Goal: Information Seeking & Learning: Learn about a topic

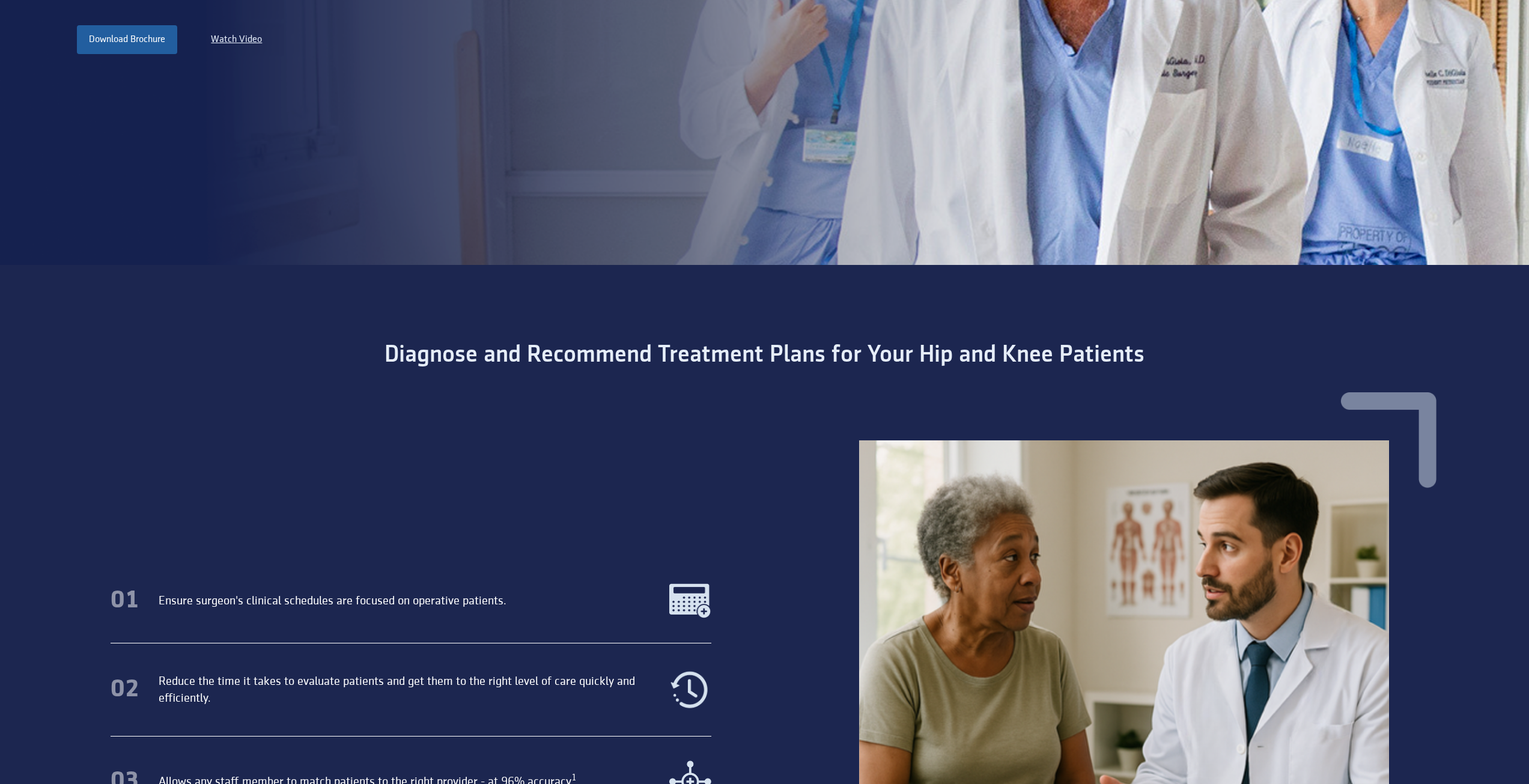
scroll to position [961, 0]
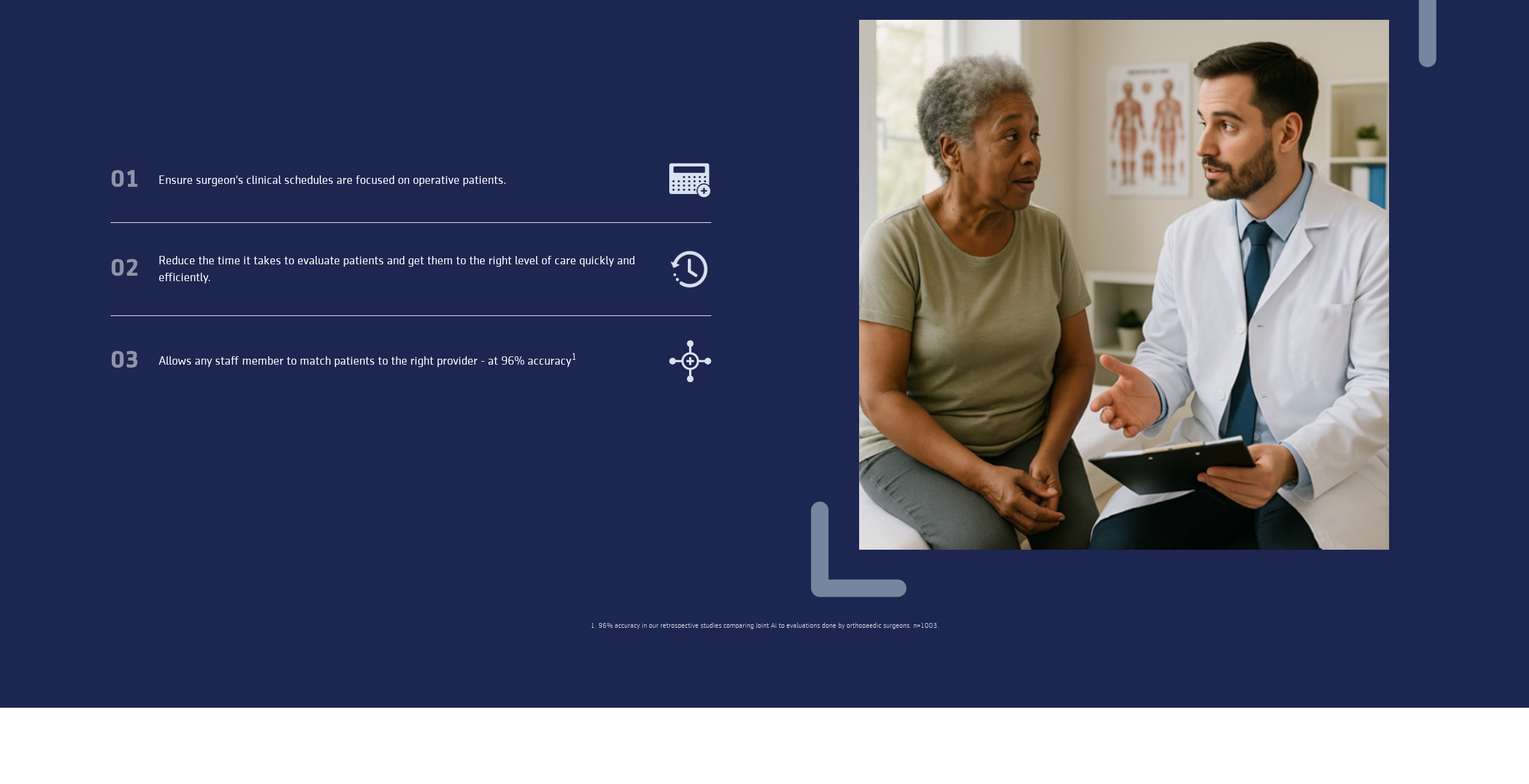
drag, startPoint x: 943, startPoint y: 626, endPoint x: 585, endPoint y: 610, distance: 358.4
click at [585, 610] on section "Diagnose and Recommend Treatment Plans for Your Hip and Knee Patients 01 Ensure…" at bounding box center [764, 275] width 1529 height 863
click at [586, 609] on div "01 Ensure surgeon's clinical schedules are focused on operative patients. 02 Re…" at bounding box center [764, 296] width 1414 height 649
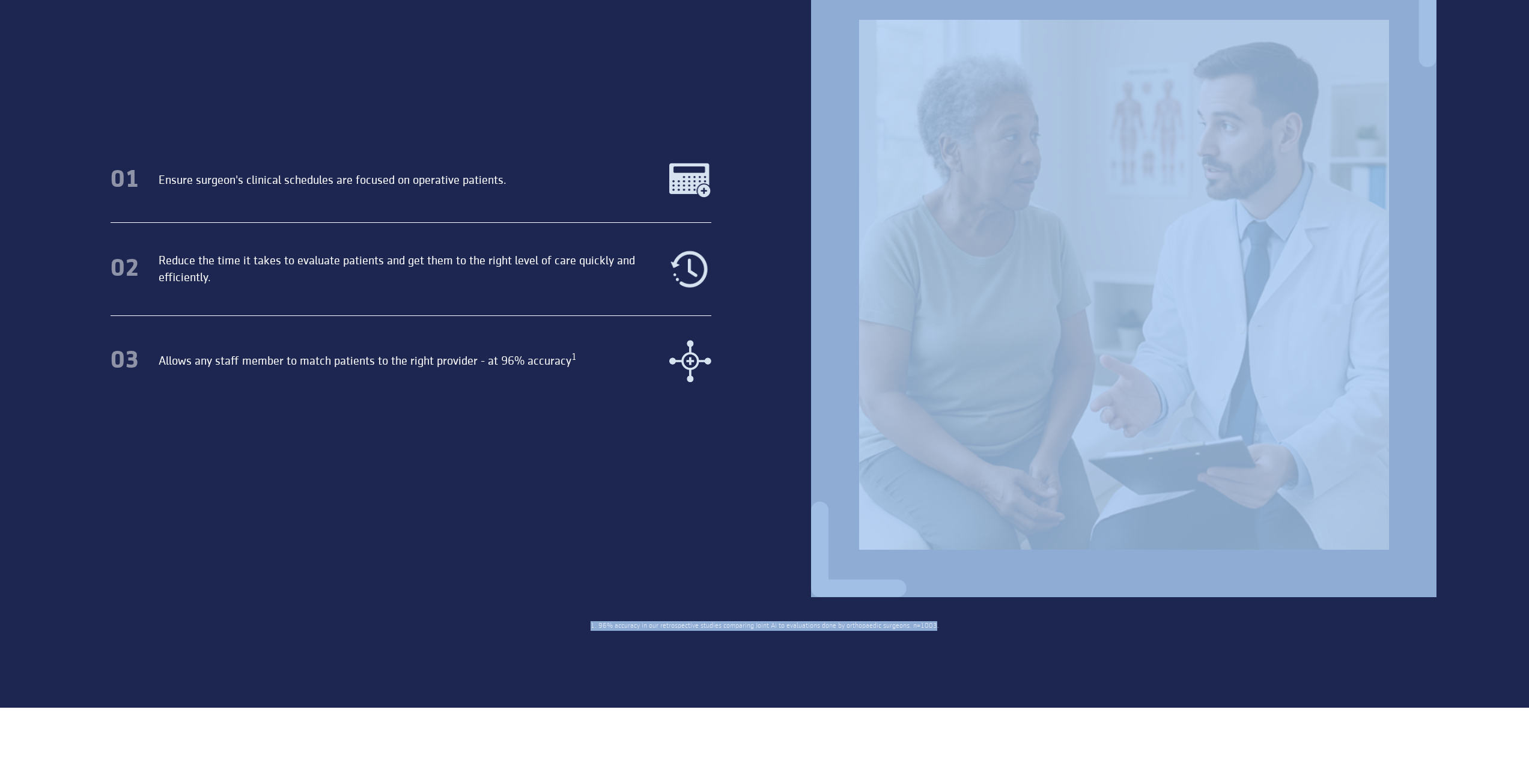
drag, startPoint x: 867, startPoint y: 626, endPoint x: 622, endPoint y: 616, distance: 245.2
click at [622, 616] on section "Diagnose and Recommend Treatment Plans for Your Hip and Knee Patients 01 Ensure…" at bounding box center [764, 275] width 1529 height 863
click at [624, 617] on div "01 Ensure surgeon's clinical schedules are focused on operative patients. 02 Re…" at bounding box center [764, 296] width 1414 height 649
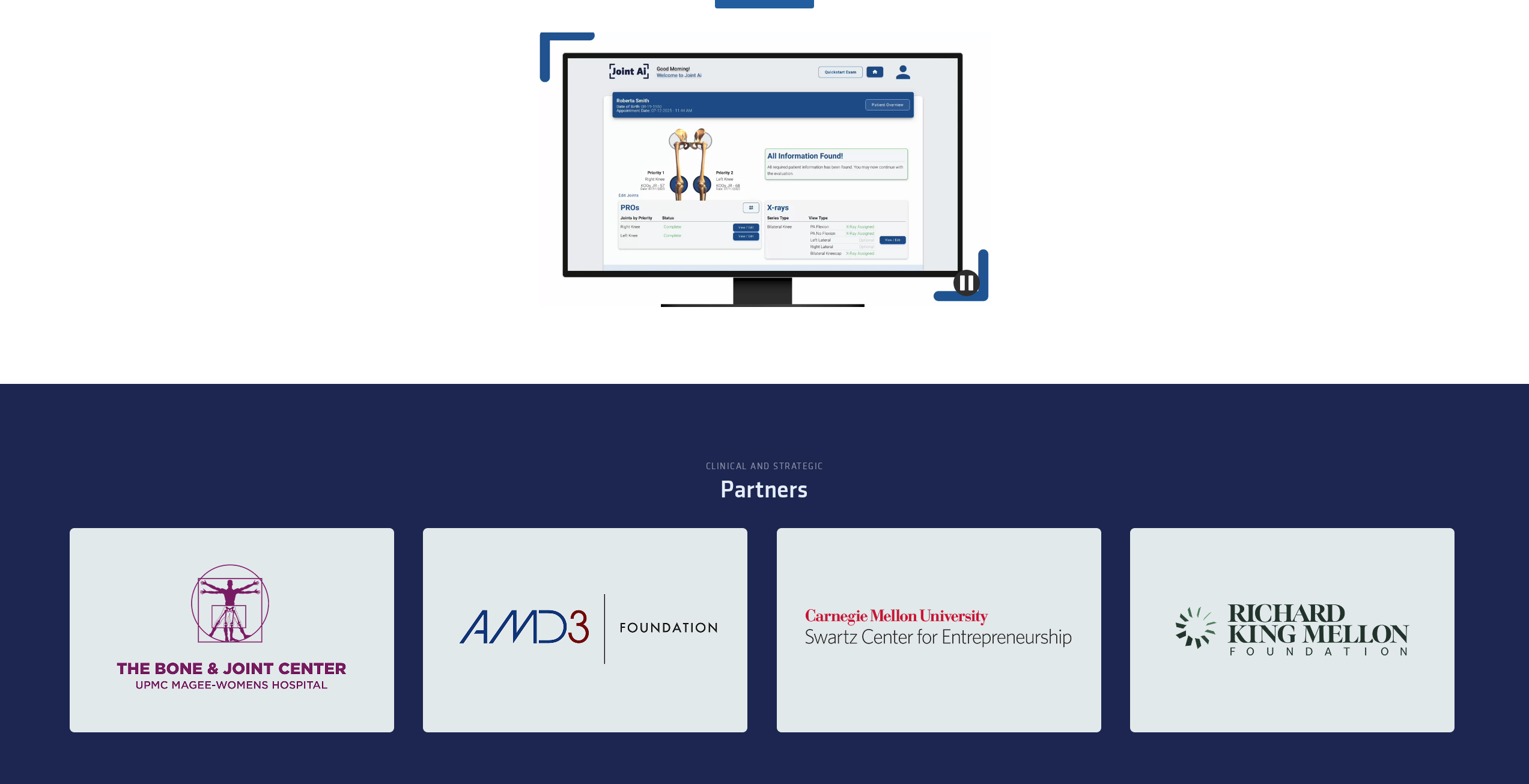
scroll to position [1922, 0]
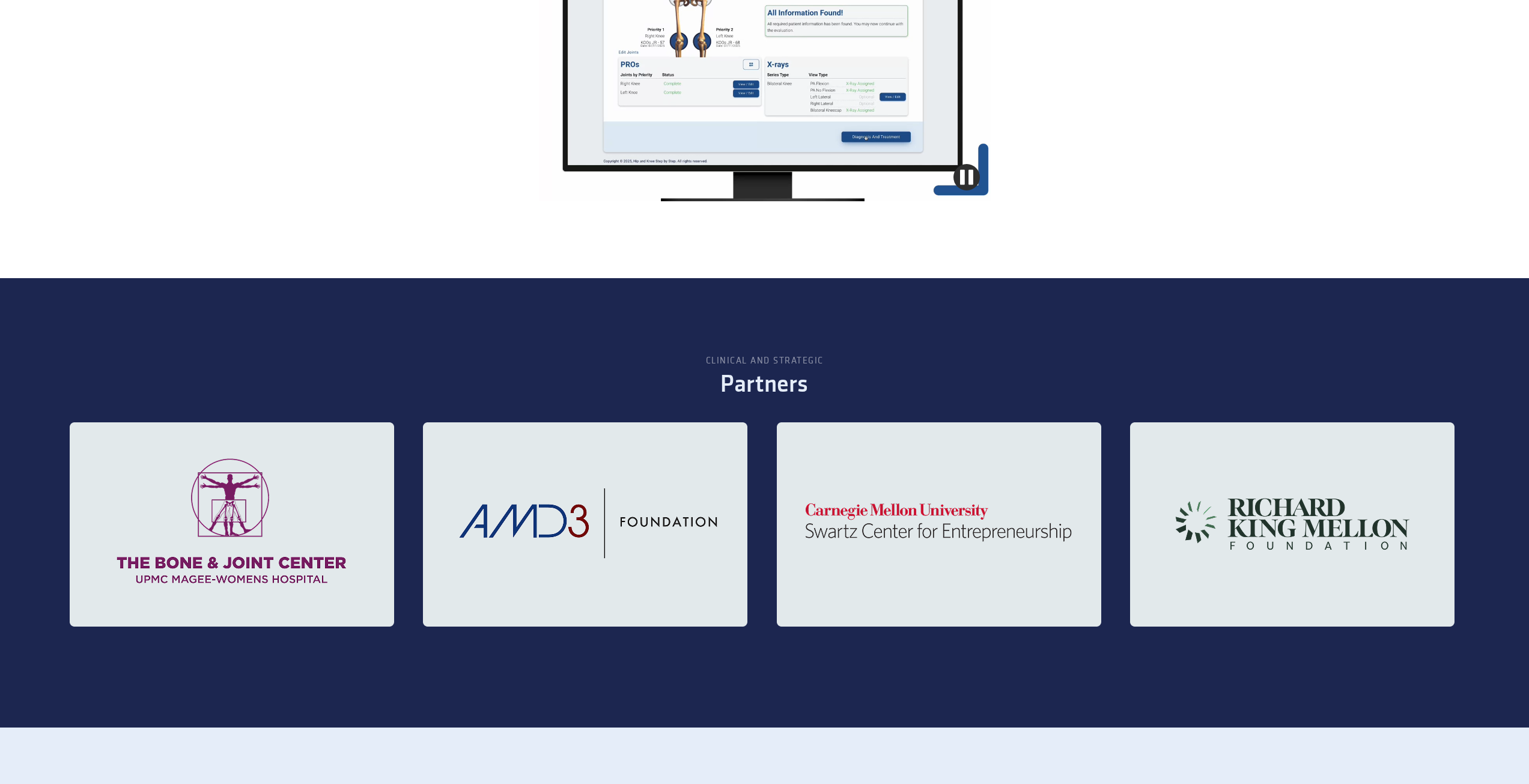
click at [907, 504] on img at bounding box center [938, 524] width 324 height 204
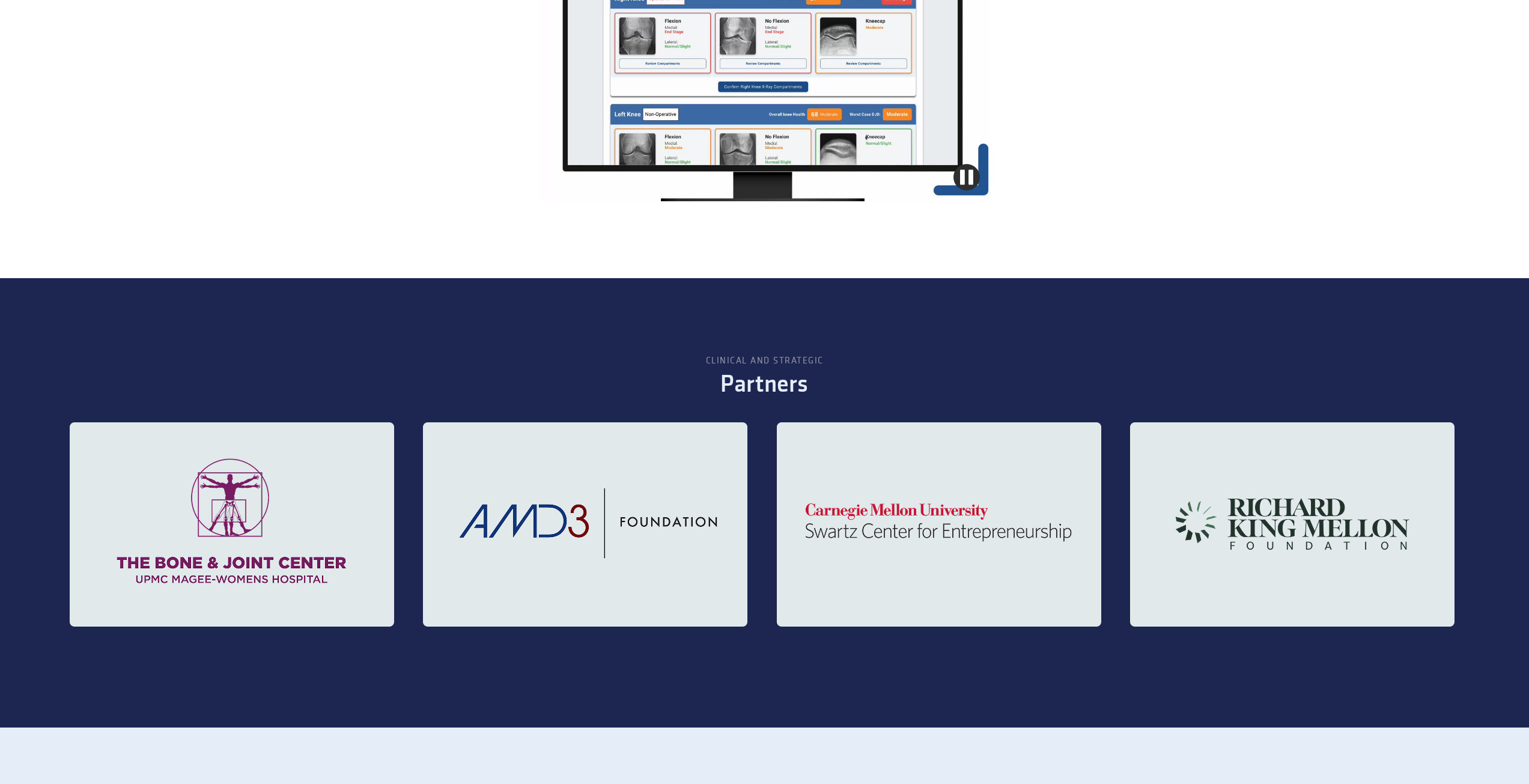
click at [906, 532] on img at bounding box center [938, 524] width 324 height 204
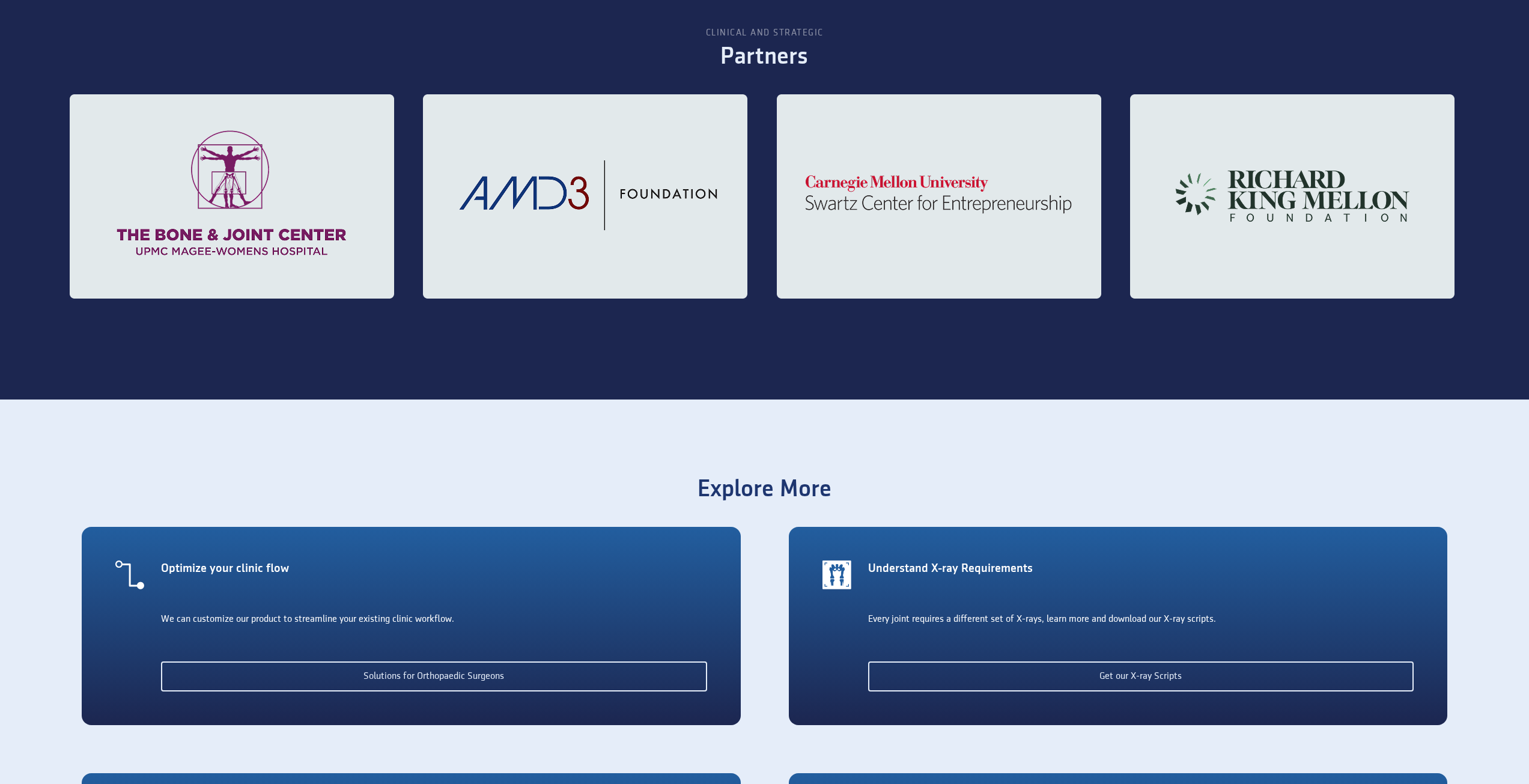
scroll to position [0, 0]
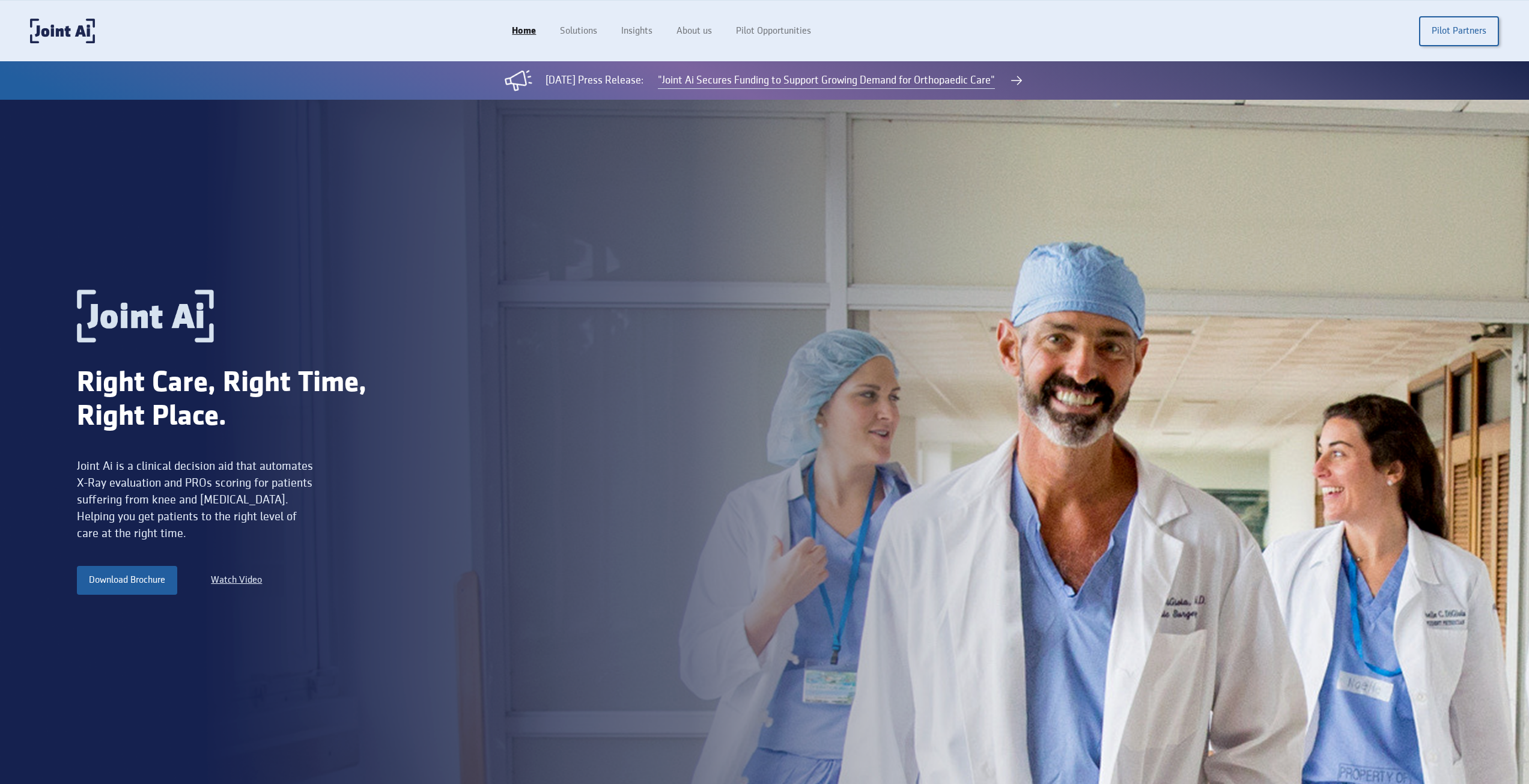
drag, startPoint x: 828, startPoint y: 711, endPoint x: 644, endPoint y: 123, distance: 616.1
click at [706, 33] on link "About us" at bounding box center [696, 31] width 62 height 23
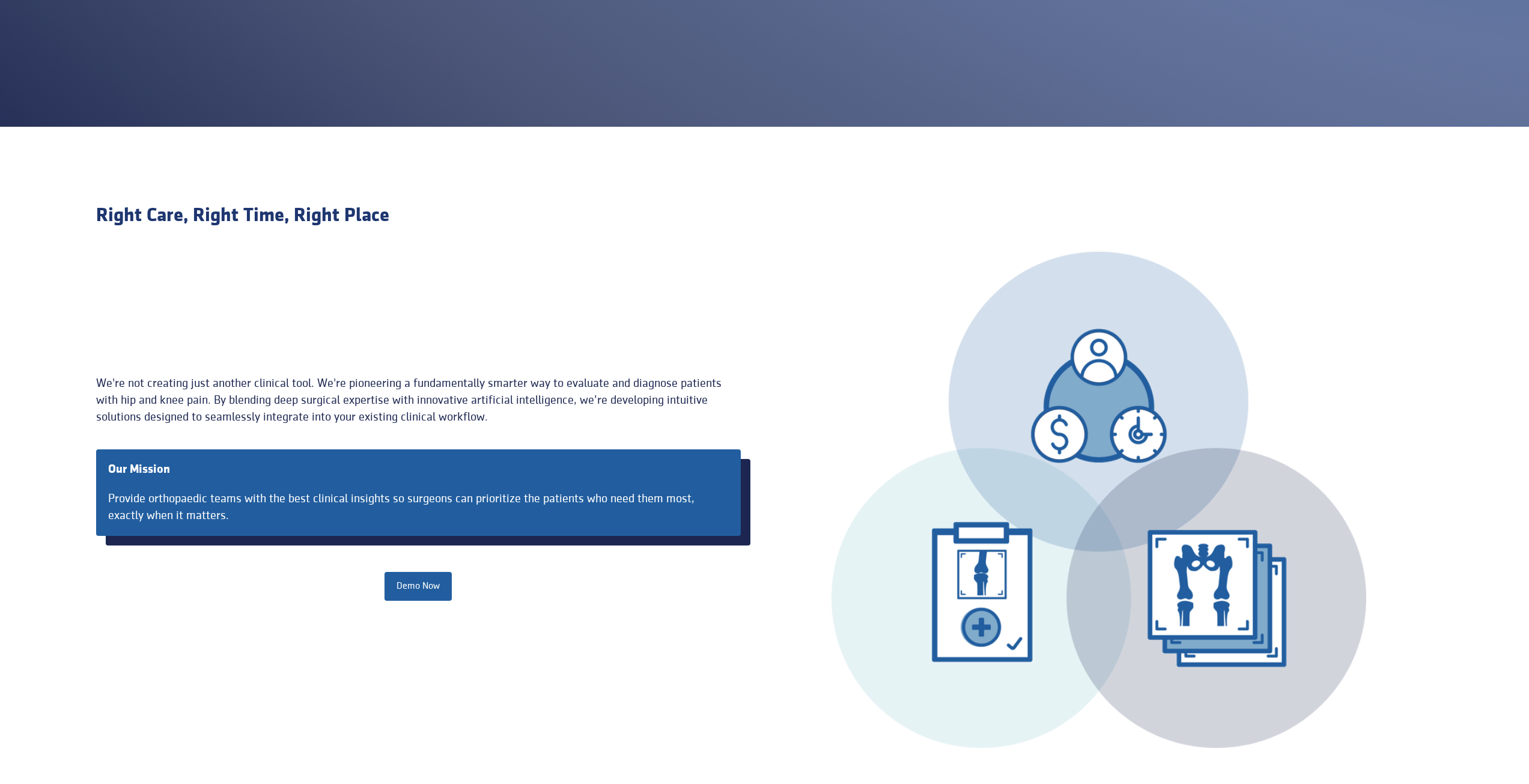
scroll to position [661, 0]
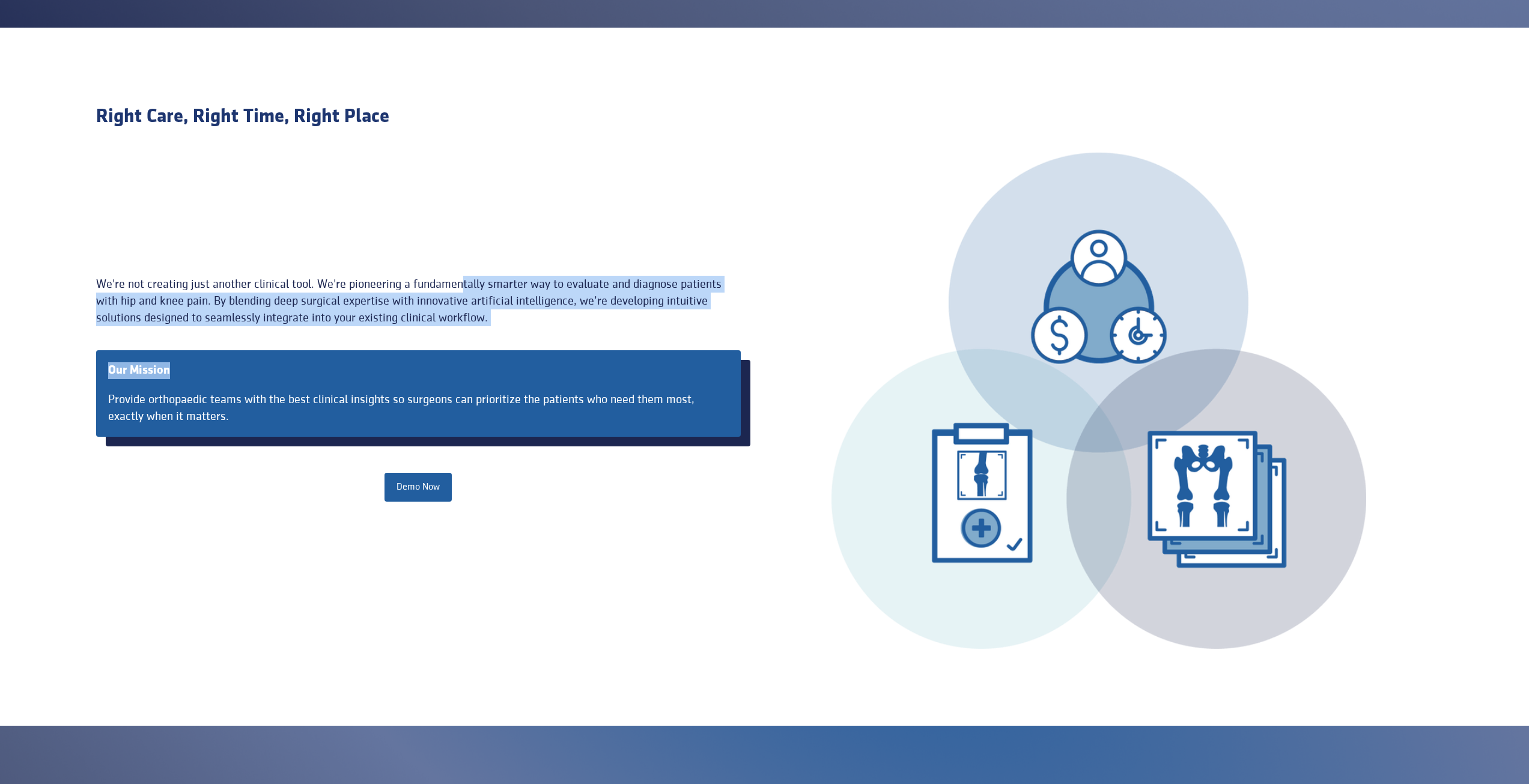
drag, startPoint x: 463, startPoint y: 260, endPoint x: 568, endPoint y: 314, distance: 118.1
click at [576, 342] on div "We're not creating just another clinical tool. We're pioneering a fundamentally…" at bounding box center [764, 400] width 1337 height 496
click at [568, 314] on div "We're not creating just another clinical tool. We're pioneering a fundamentally…" at bounding box center [418, 301] width 644 height 51
drag, startPoint x: 572, startPoint y: 322, endPoint x: 513, endPoint y: 210, distance: 126.6
click at [513, 210] on div "We're not creating just another clinical tool. We're pioneering a fundamentally…" at bounding box center [764, 400] width 1337 height 496
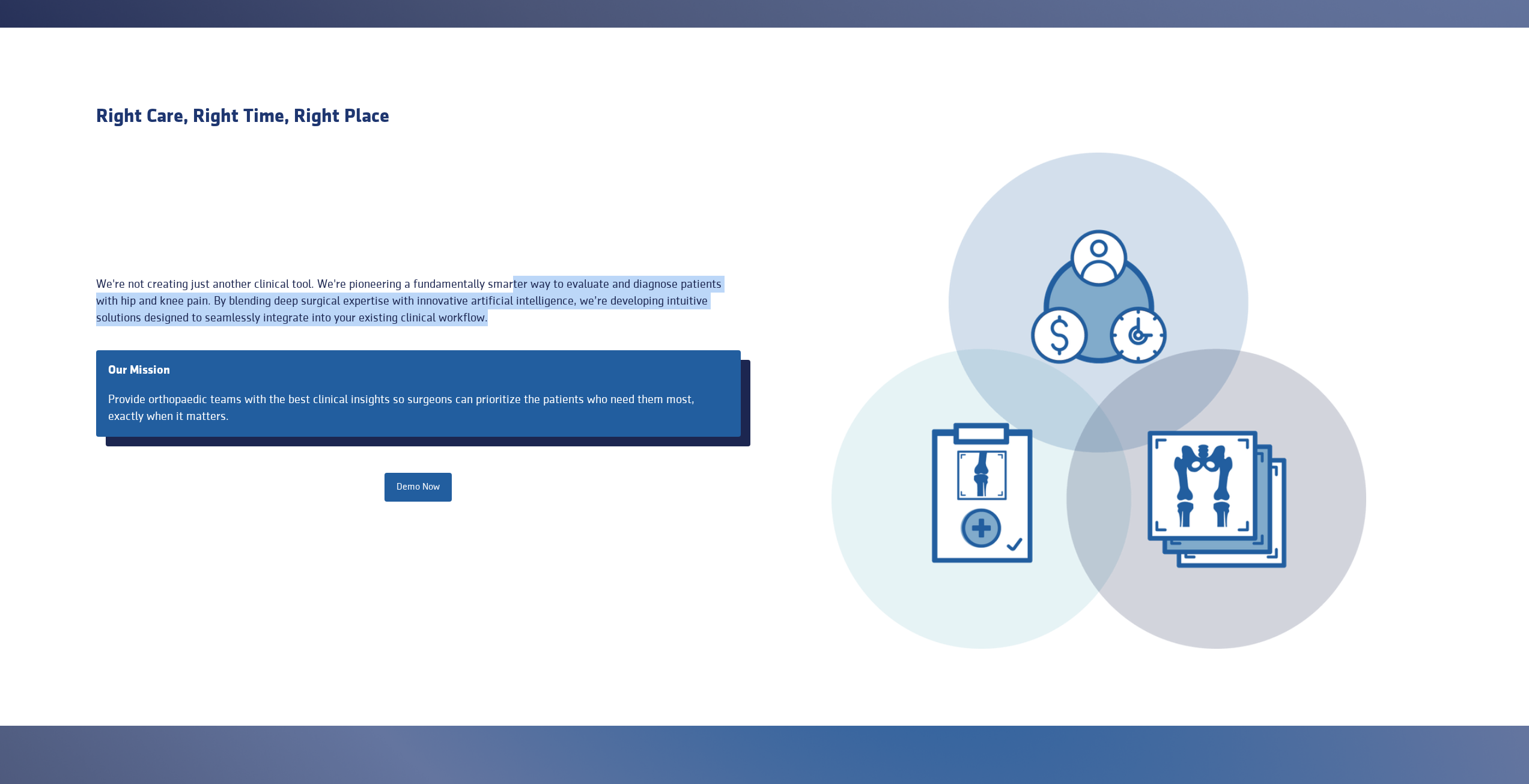
click at [513, 210] on div "We're not creating just another clinical tool. We're pioneering a fundamentally…" at bounding box center [764, 400] width 1337 height 496
drag, startPoint x: 70, startPoint y: 271, endPoint x: 634, endPoint y: 314, distance: 565.6
click at [634, 314] on section "Right Care, Right Time, Right Place We're not creating just another clinical to…" at bounding box center [764, 376] width 1529 height 697
click at [635, 314] on div "We're not creating just another clinical tool. We're pioneering a fundamentally…" at bounding box center [418, 301] width 644 height 51
drag, startPoint x: 635, startPoint y: 314, endPoint x: 103, endPoint y: 262, distance: 534.5
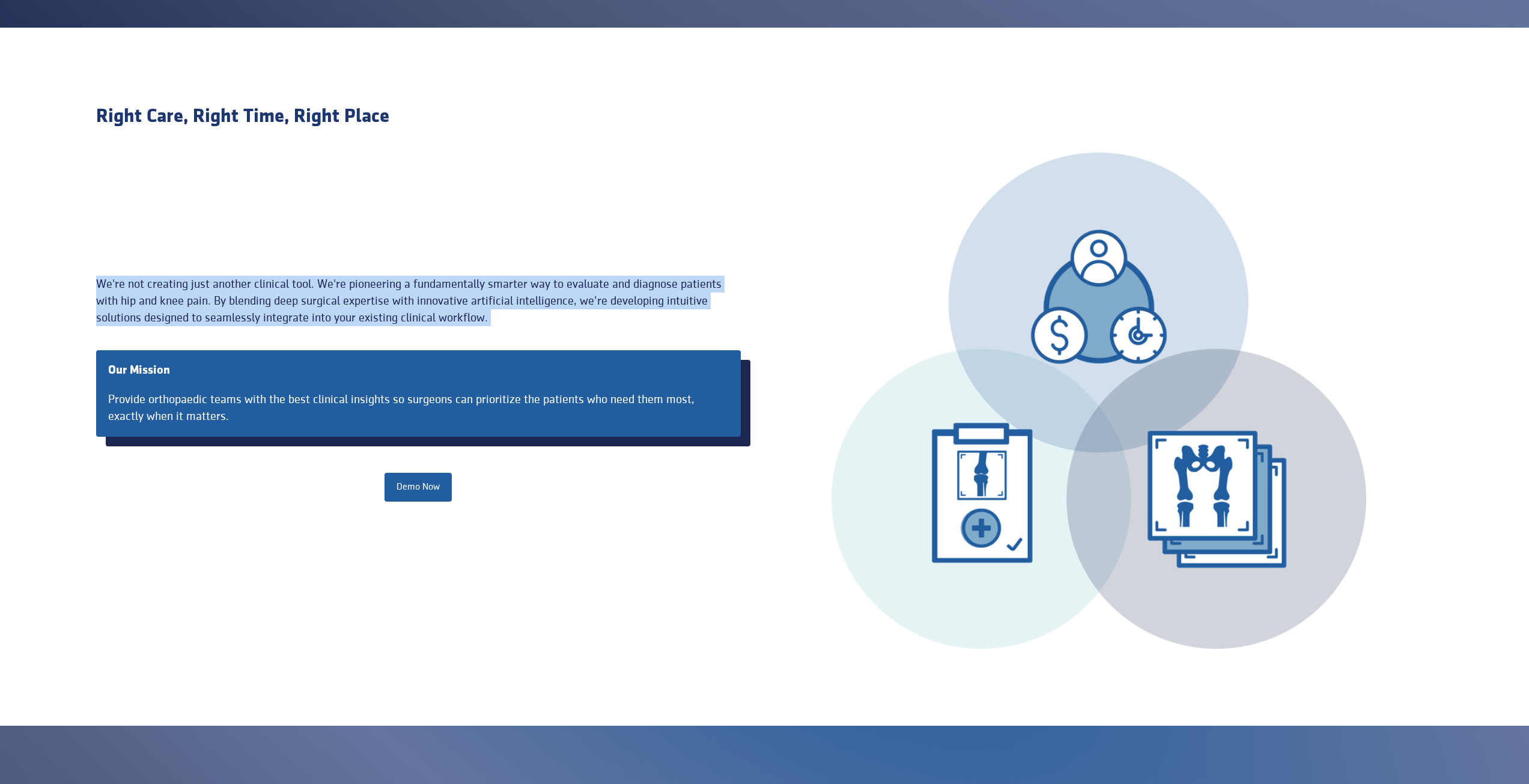
click at [103, 262] on div "We're not creating just another clinical tool. We're pioneering a fundamentally…" at bounding box center [764, 400] width 1337 height 496
drag, startPoint x: 103, startPoint y: 262, endPoint x: 602, endPoint y: 316, distance: 501.9
click at [602, 316] on div "We're not creating just another clinical tool. We're pioneering a fundamentally…" at bounding box center [764, 400] width 1337 height 496
click at [602, 316] on div "We're not creating just another clinical tool. We're pioneering a fundamentally…" at bounding box center [418, 301] width 644 height 51
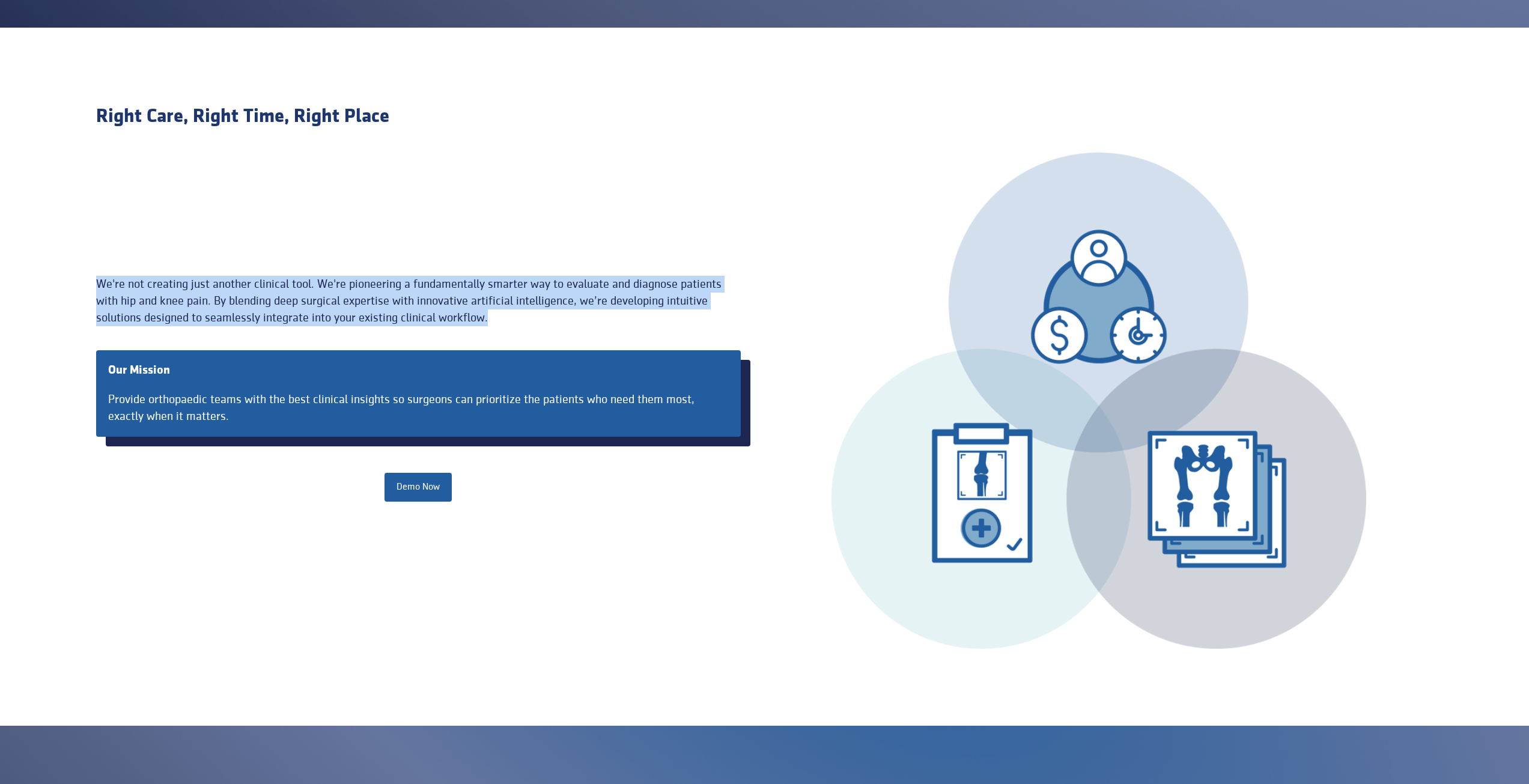
drag, startPoint x: 637, startPoint y: 317, endPoint x: 59, endPoint y: 264, distance: 580.4
click at [59, 264] on section "Right Care, Right Time, Right Place We're not creating just another clinical to…" at bounding box center [764, 376] width 1529 height 697
drag, startPoint x: 59, startPoint y: 264, endPoint x: 712, endPoint y: 331, distance: 656.4
click at [712, 331] on section "Right Care, Right Time, Right Place We're not creating just another clinical to…" at bounding box center [764, 376] width 1529 height 697
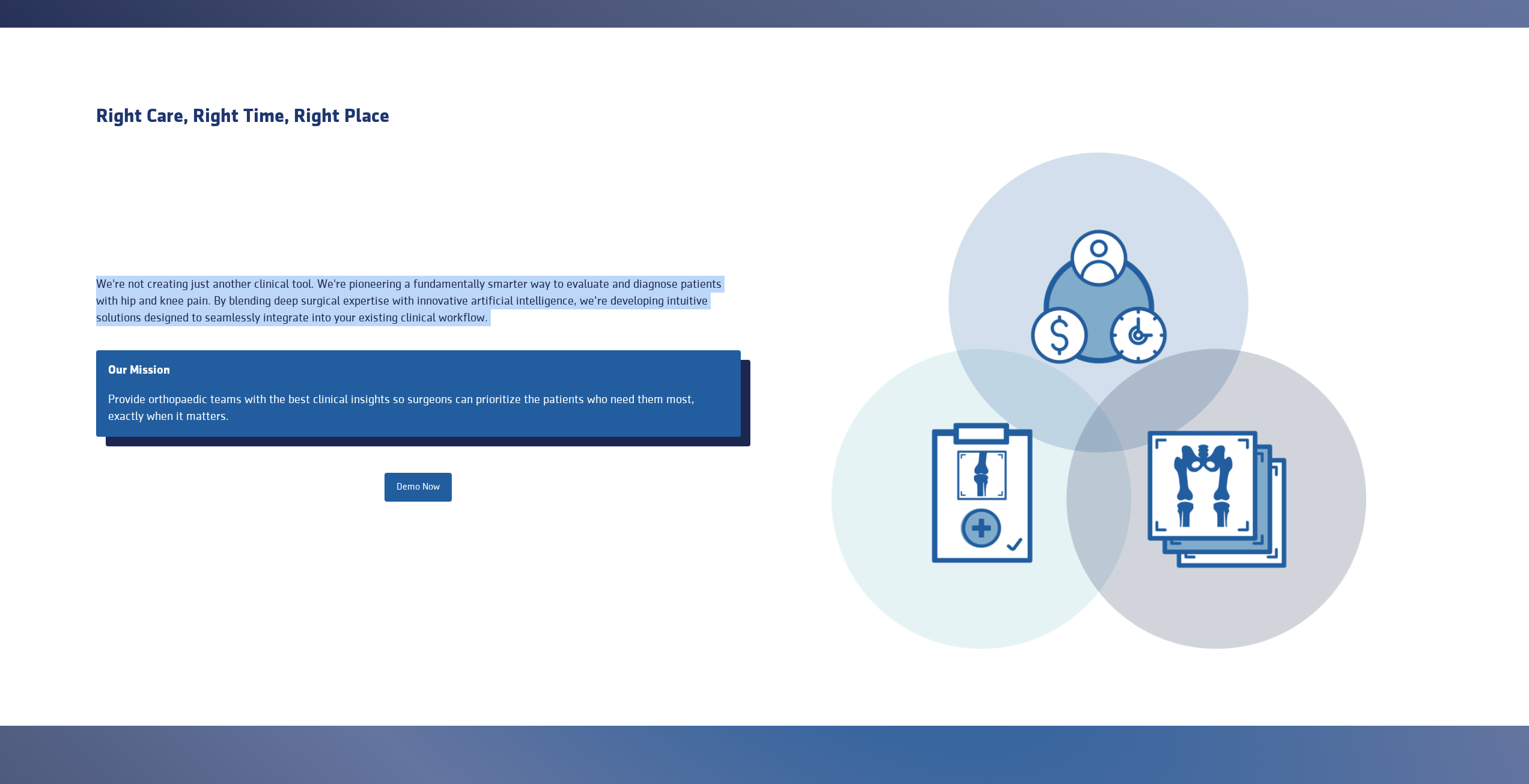
click at [712, 331] on div "We're not creating just another clinical tool. We're pioneering a fundamentally…" at bounding box center [430, 389] width 669 height 226
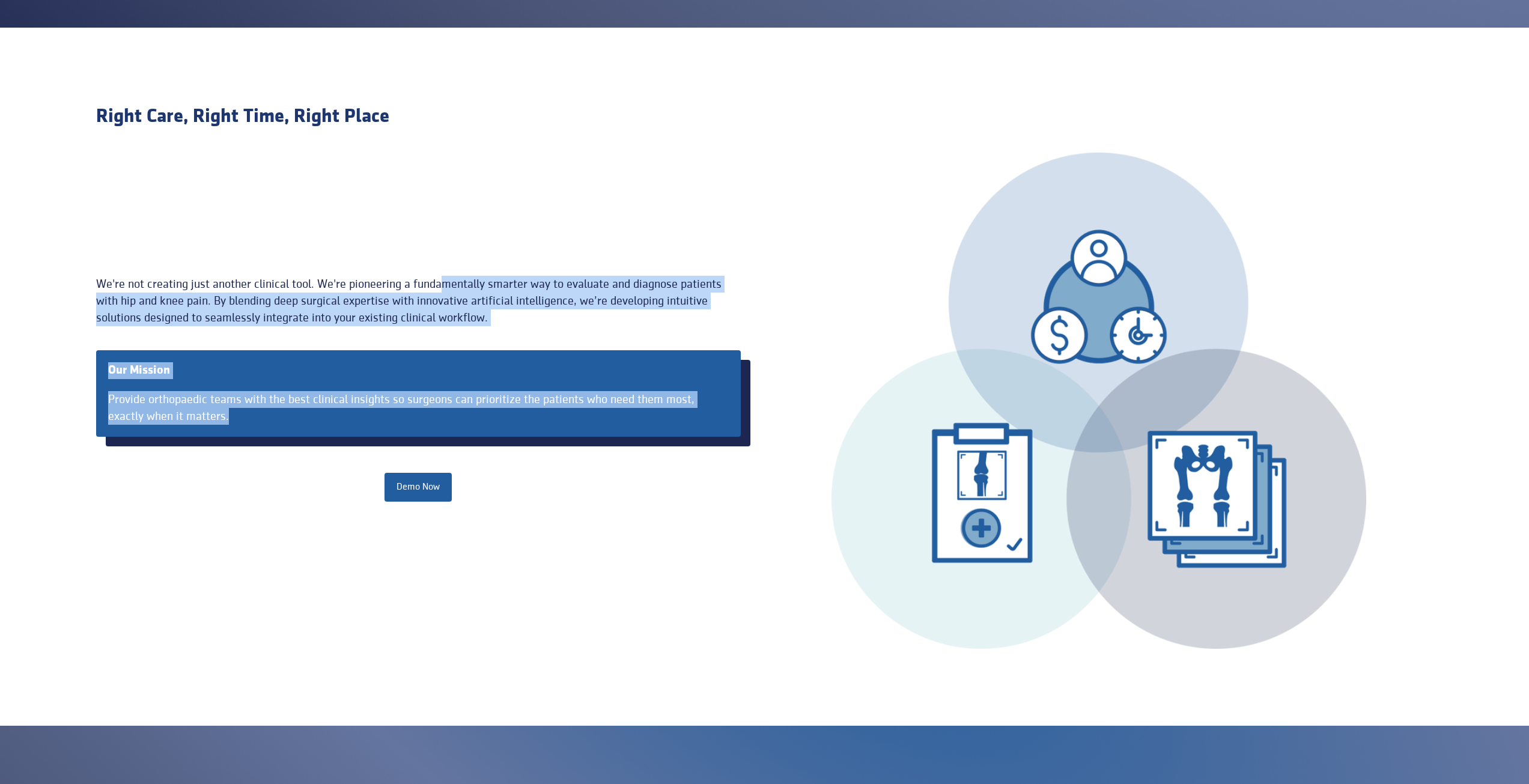
drag, startPoint x: 398, startPoint y: 416, endPoint x: 442, endPoint y: 238, distance: 183.4
click at [442, 238] on div "We're not creating just another clinical tool. We're pioneering a fundamentally…" at bounding box center [764, 400] width 1337 height 496
drag, startPoint x: 451, startPoint y: 218, endPoint x: 517, endPoint y: 449, distance: 240.2
click at [517, 449] on div "We're not creating just another clinical tool. We're pioneering a fundamentally…" at bounding box center [764, 400] width 1337 height 496
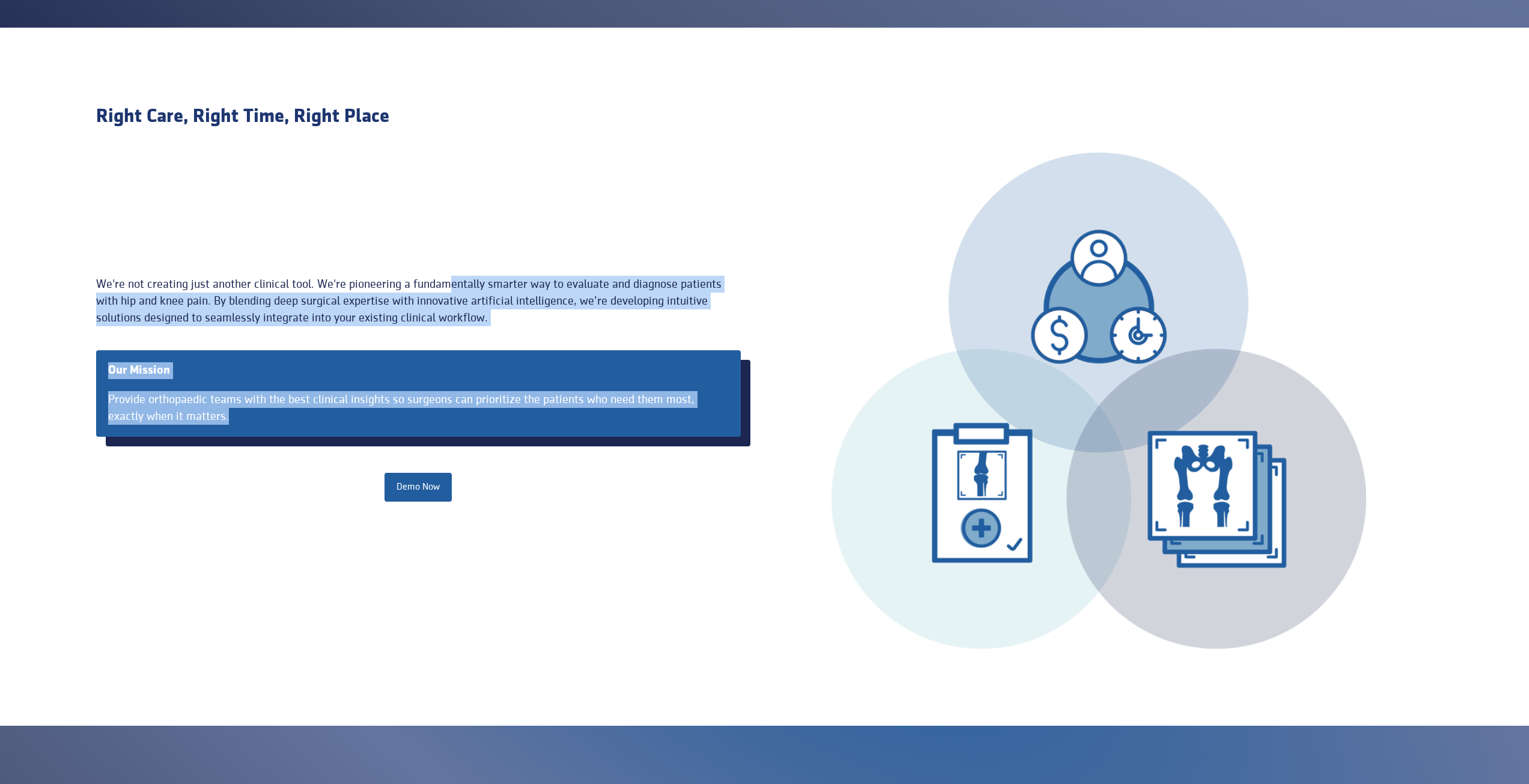
click at [539, 418] on div "Provide orthopaedic teams with the best clinical insights so surgeons can prior…" at bounding box center [418, 408] width 621 height 33
drag, startPoint x: 539, startPoint y: 418, endPoint x: 466, endPoint y: 219, distance: 212.0
click at [466, 219] on div "We're not creating just another clinical tool. We're pioneering a fundamentally…" at bounding box center [764, 400] width 1337 height 496
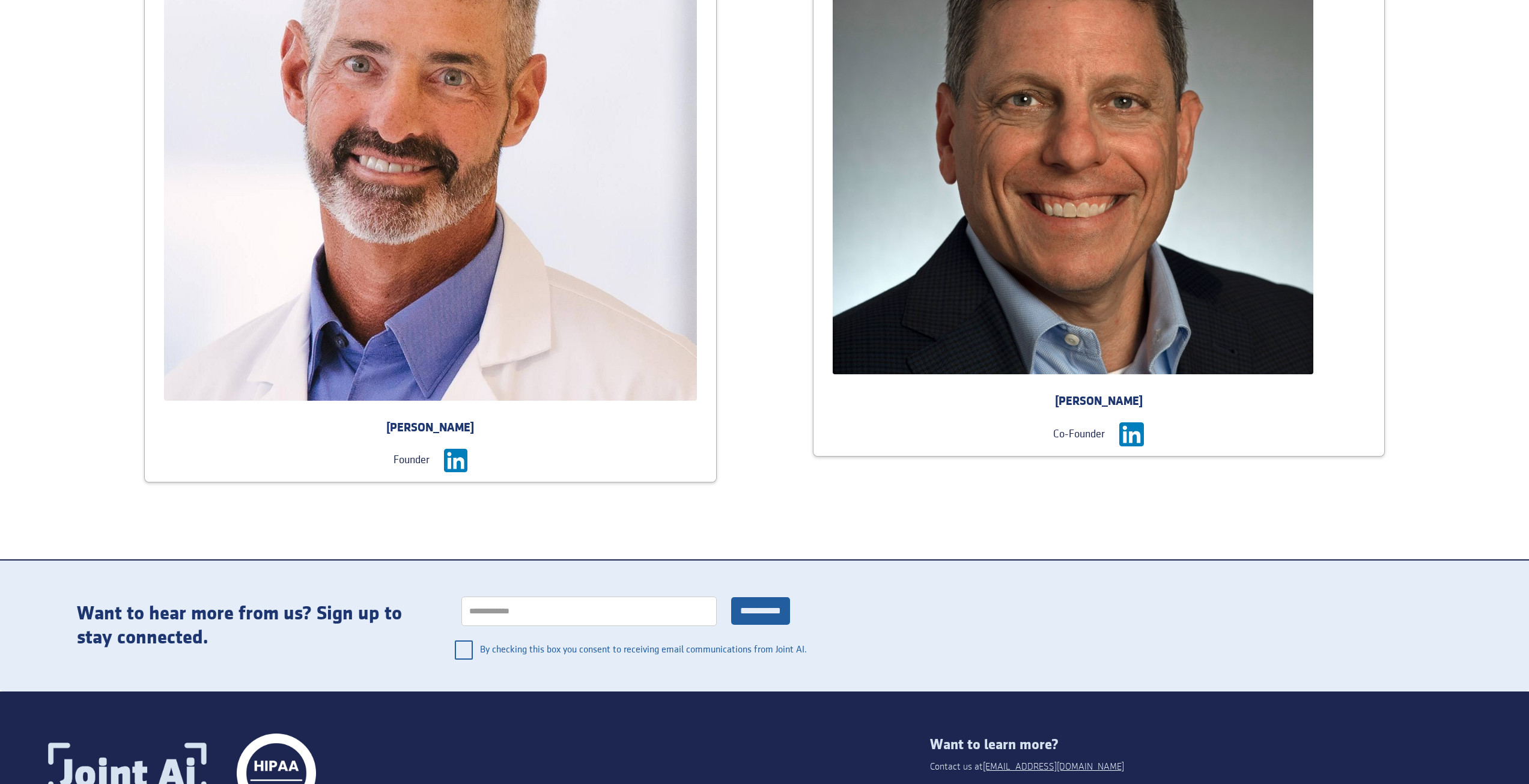
scroll to position [1864, 0]
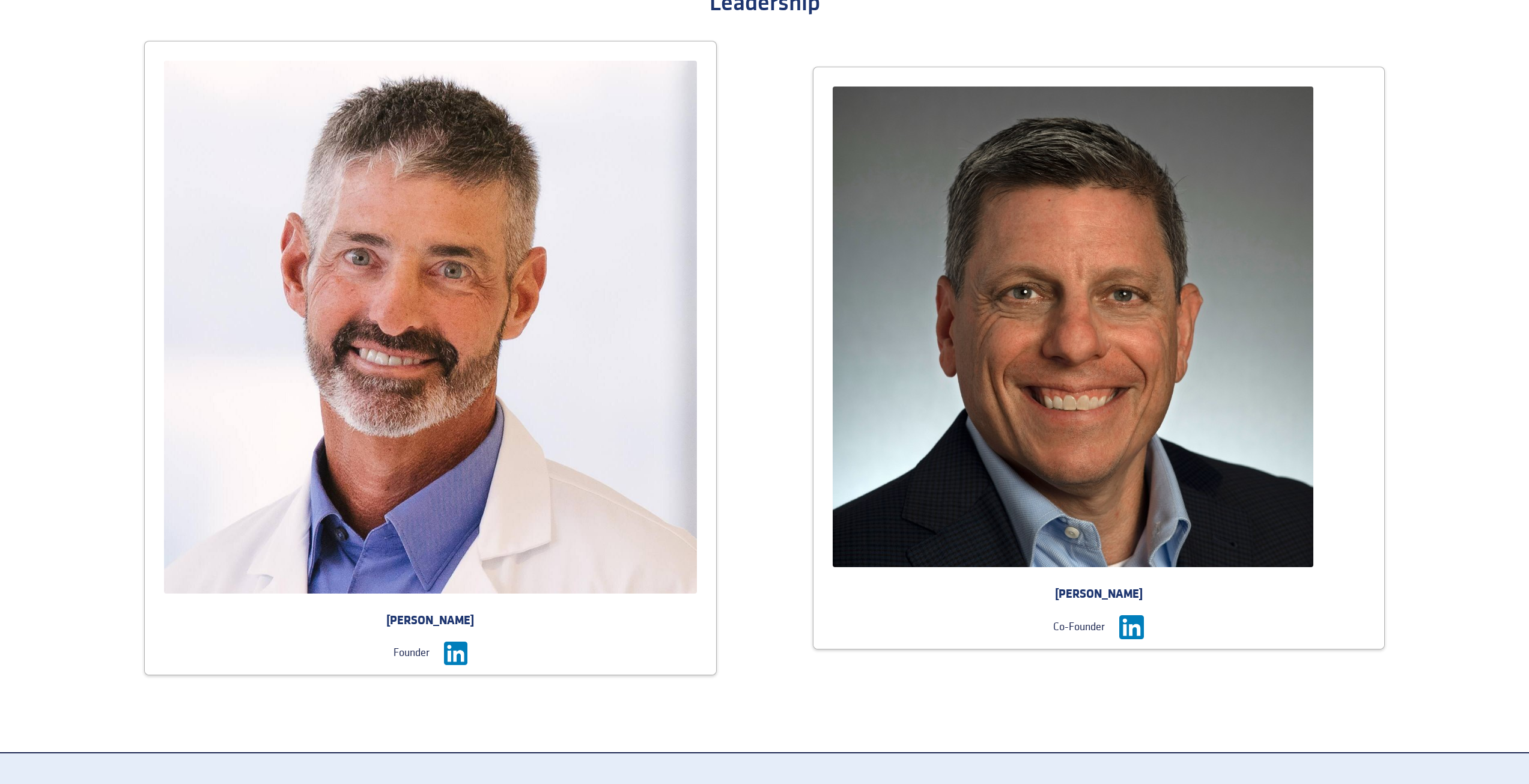
click at [1137, 628] on img at bounding box center [1131, 627] width 25 height 24
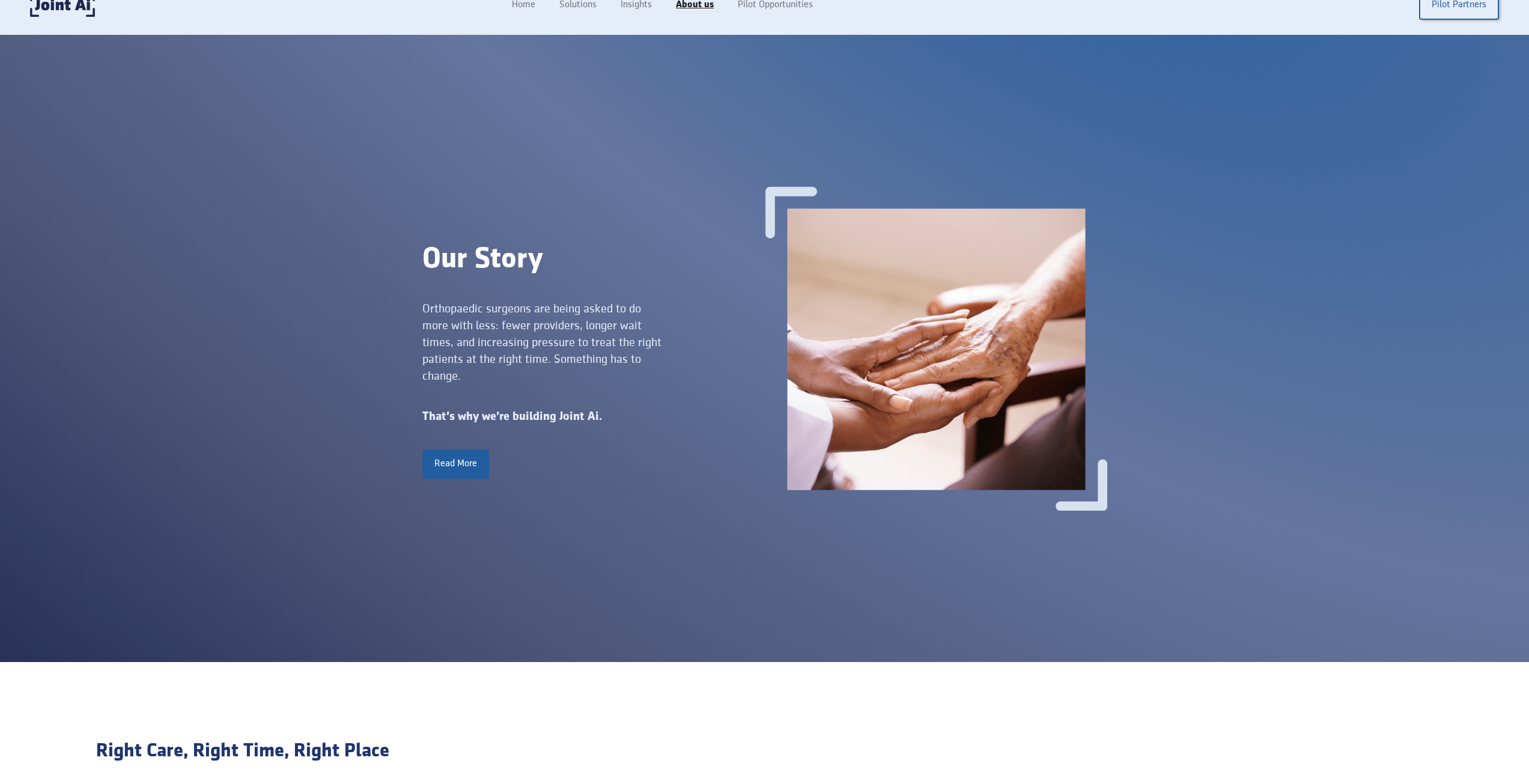
scroll to position [0, 0]
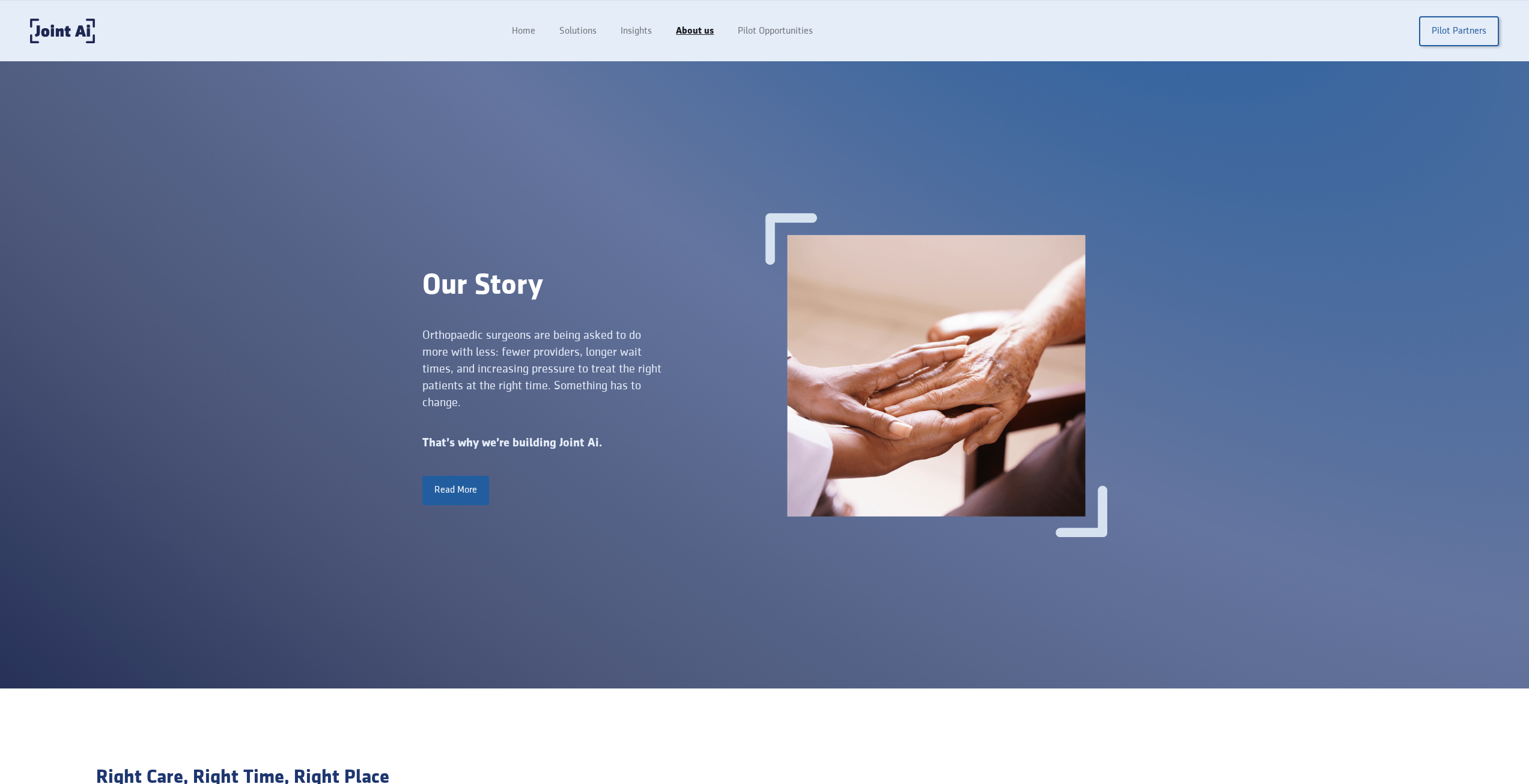
drag, startPoint x: 1482, startPoint y: 488, endPoint x: 1440, endPoint y: 359, distance: 135.7
